Goal: Task Accomplishment & Management: Complete application form

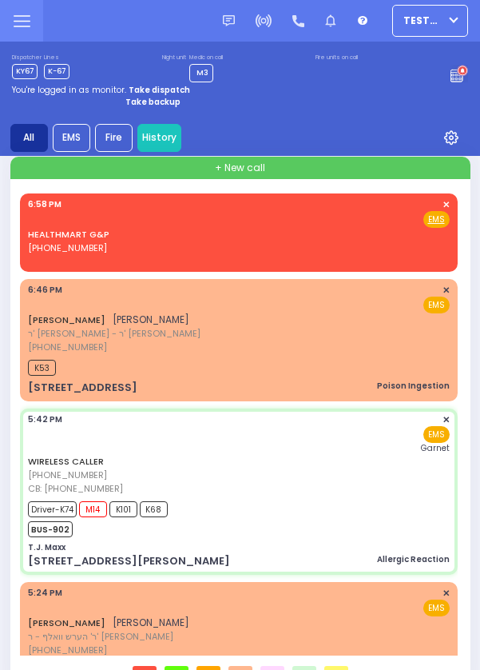
select select "Year"
select select "[DEMOGRAPHIC_DATA]"
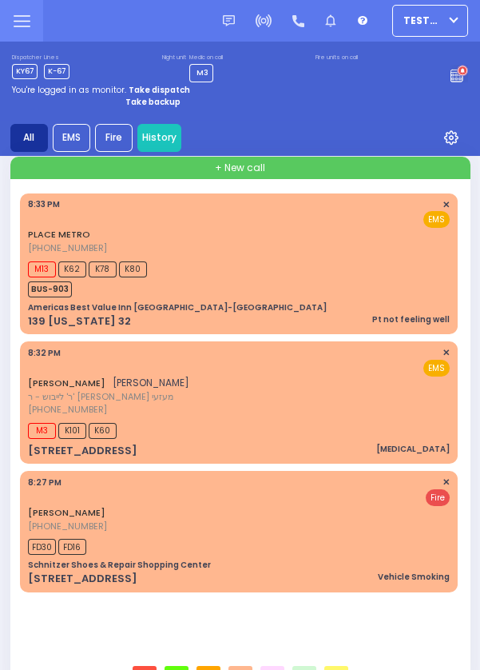
click at [124, 265] on span "K80" at bounding box center [133, 269] width 28 height 16
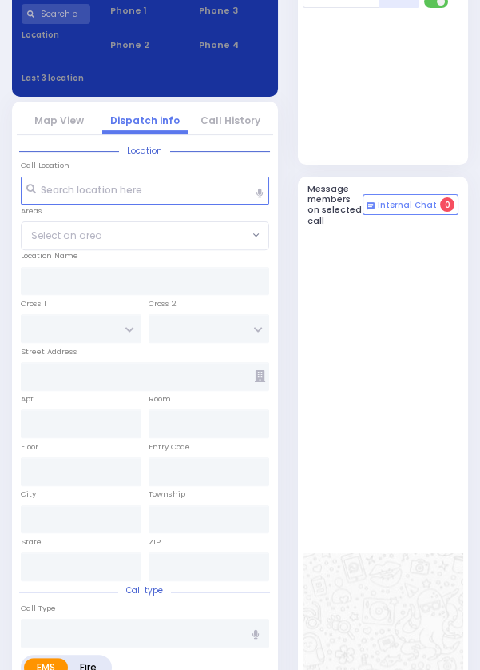
scroll to position [778, 0]
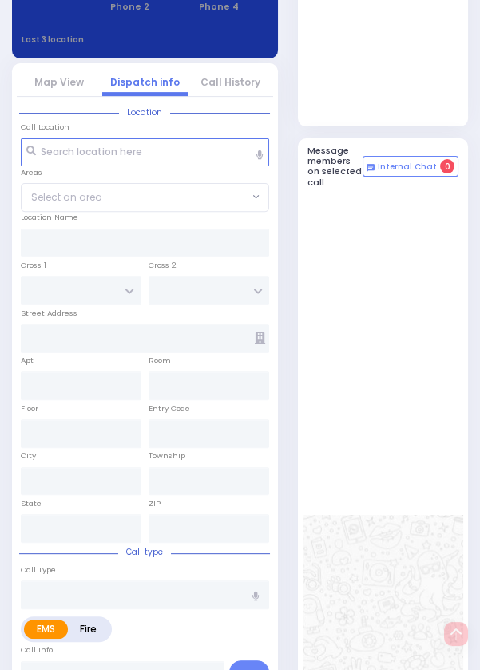
select select
type input "Pt not feeling well"
radio input "true"
select select
type input "20:33"
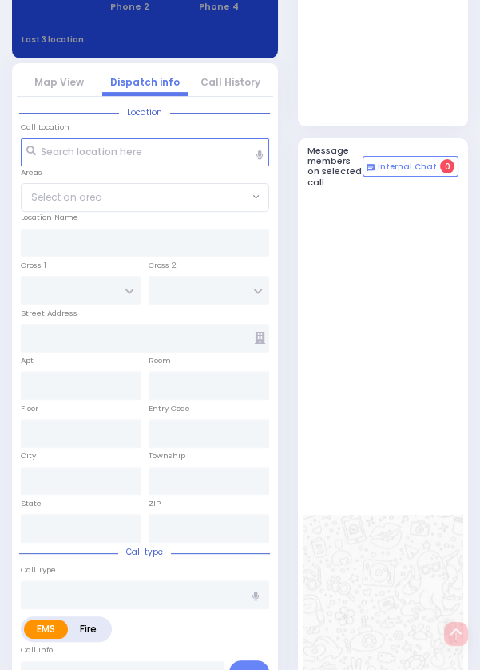
type input "20:36"
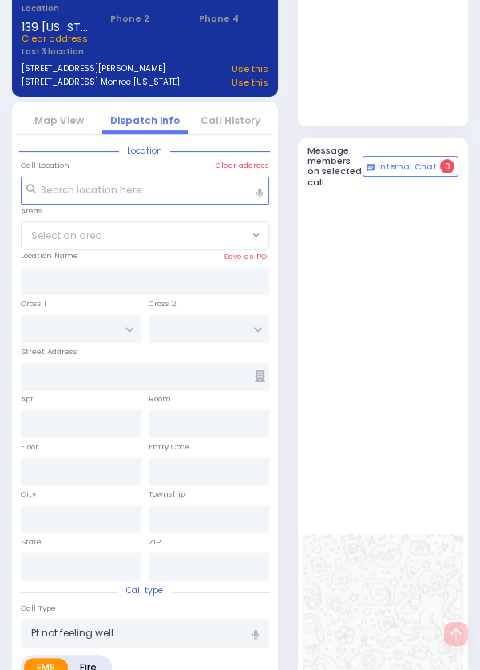
type input "Americas Best Value Inn [GEOGRAPHIC_DATA]-[GEOGRAPHIC_DATA]"
type input "ROUTE 32"
type input "COTTONWOOD COURT"
type input "139 [US_STATE] 32"
type input "105"
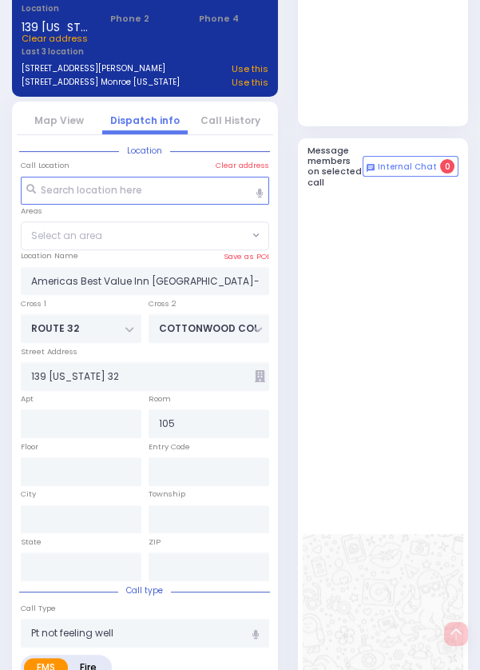
type input "Woodbury"
type input "[US_STATE]"
type input "10917"
select select "MONROE"
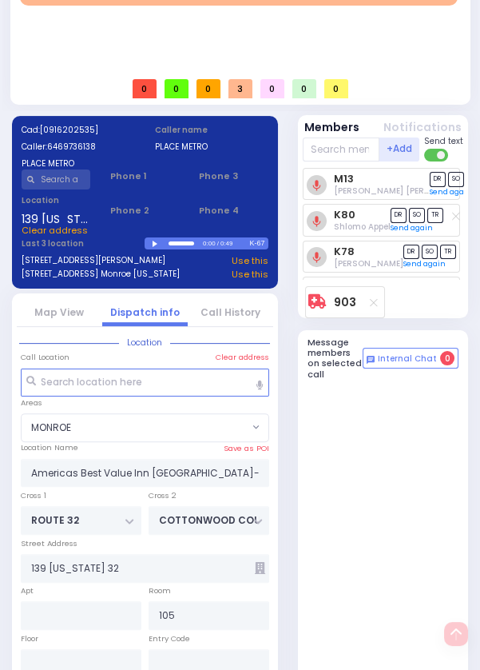
scroll to position [584, 0]
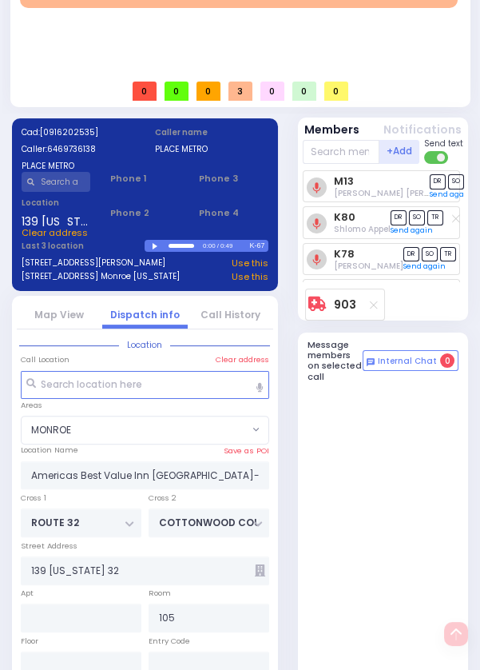
click at [52, 321] on link "Map View" at bounding box center [59, 315] width 50 height 14
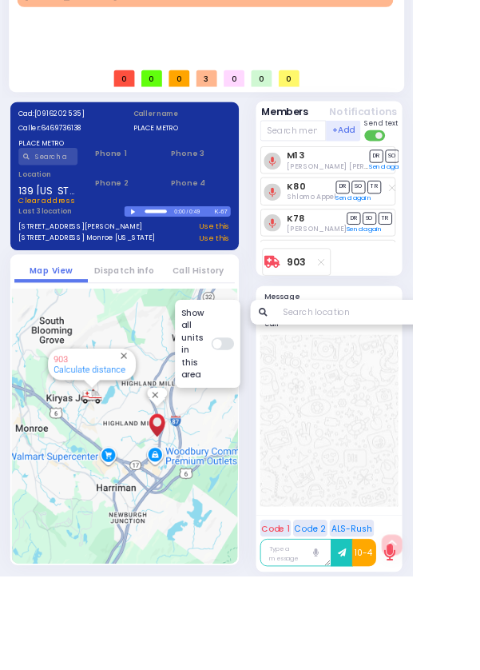
click at [106, 435] on link "Calculate distance" at bounding box center [104, 430] width 84 height 12
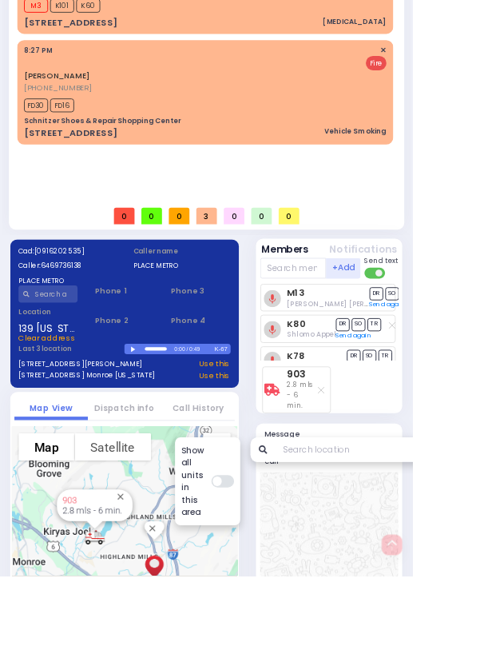
scroll to position [0, 0]
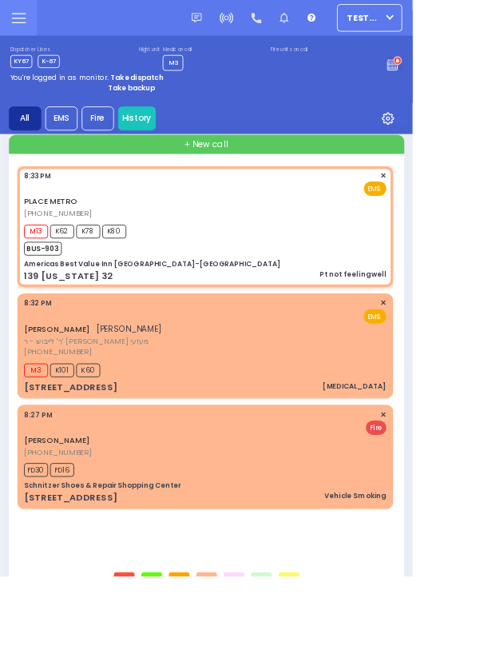
click at [358, 253] on div "PLACE METRO [PHONE_NUMBER] 8:33 PM ✕ EMS" at bounding box center [239, 226] width 422 height 57
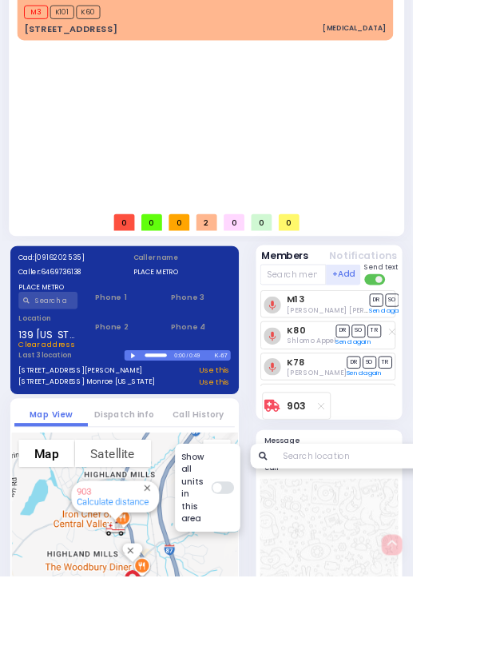
scroll to position [562, 0]
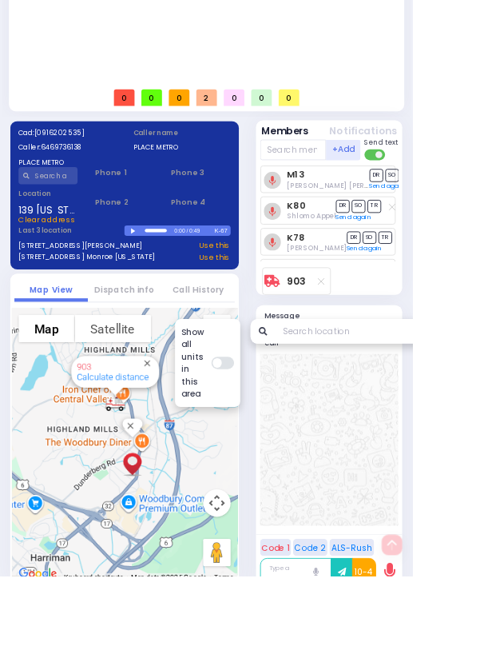
click at [145, 344] on link "Dispatch info" at bounding box center [145, 337] width 70 height 14
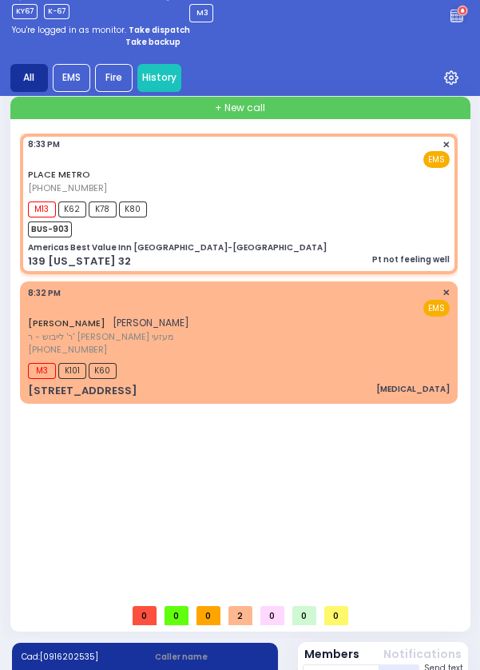
scroll to position [0, 0]
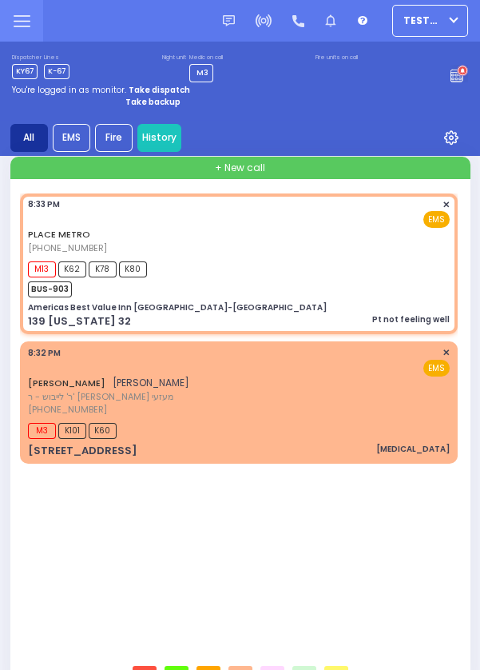
click at [389, 276] on div "M13 K62 K78 K80 BUS-903" at bounding box center [239, 277] width 422 height 40
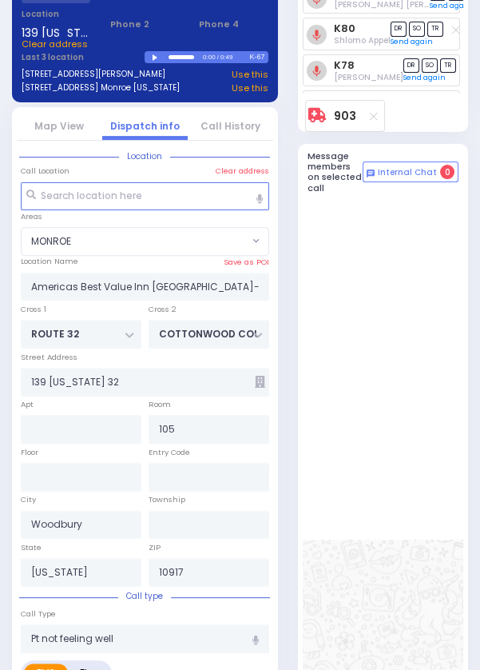
select select
radio input "true"
select select
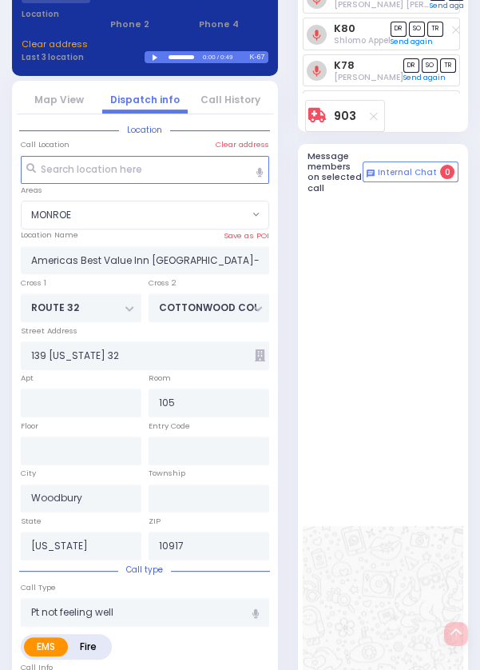
scroll to position [778, 0]
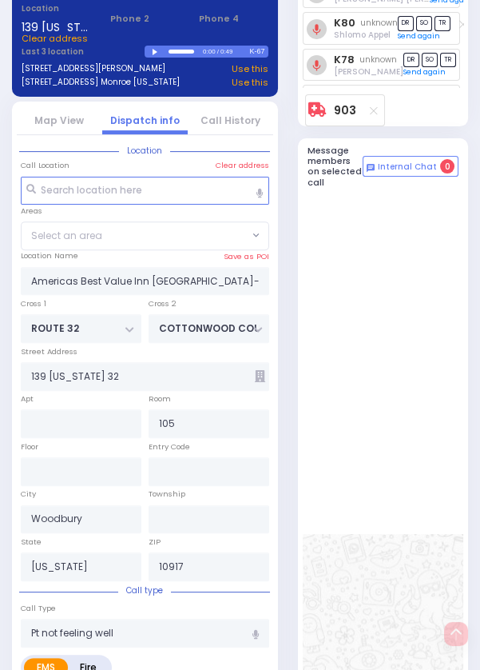
select select "MONROE"
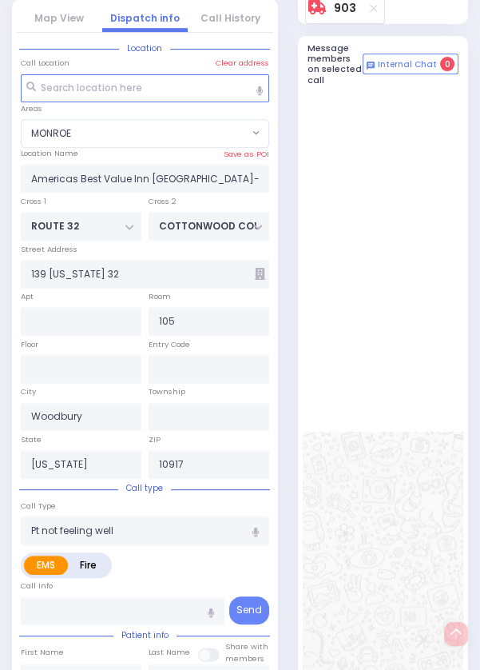
scroll to position [877, 0]
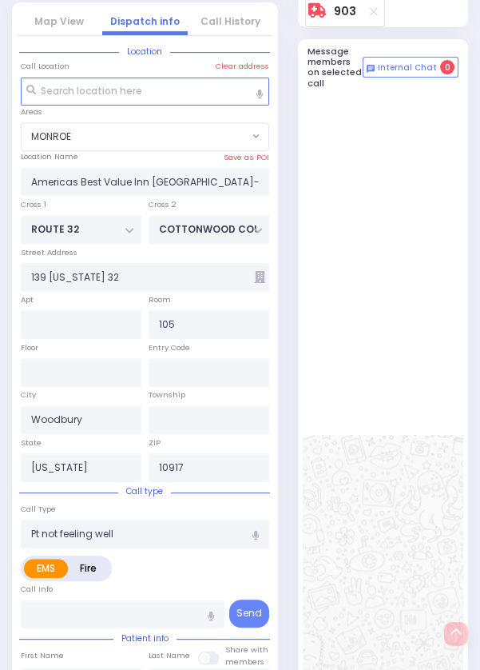
click at [53, 28] on link "Map View" at bounding box center [59, 21] width 50 height 14
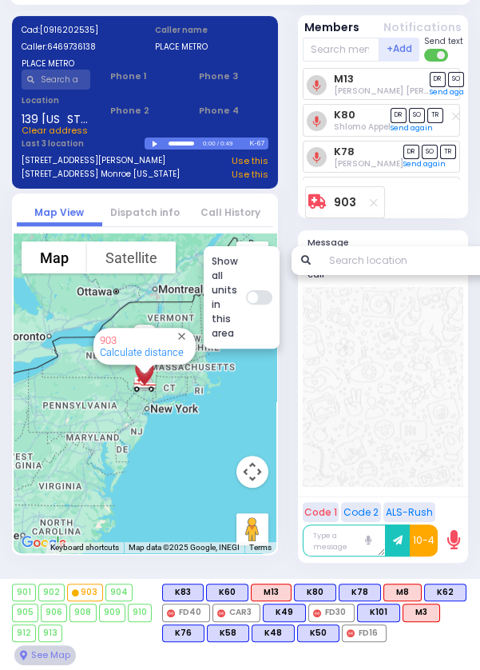
scroll to position [651, 0]
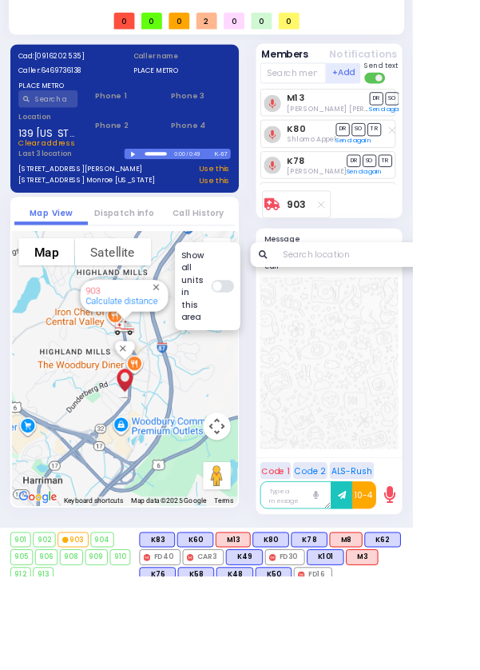
click at [154, 356] on link "Calculate distance" at bounding box center [142, 350] width 84 height 12
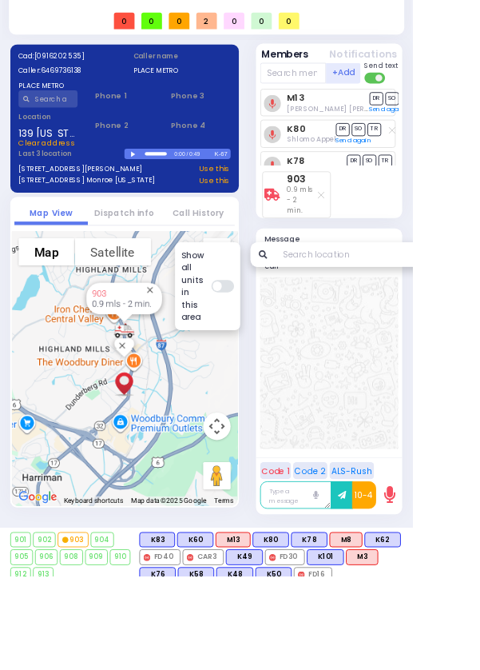
click at [149, 254] on link "Dispatch info" at bounding box center [145, 248] width 70 height 14
